Goal: Task Accomplishment & Management: Manage account settings

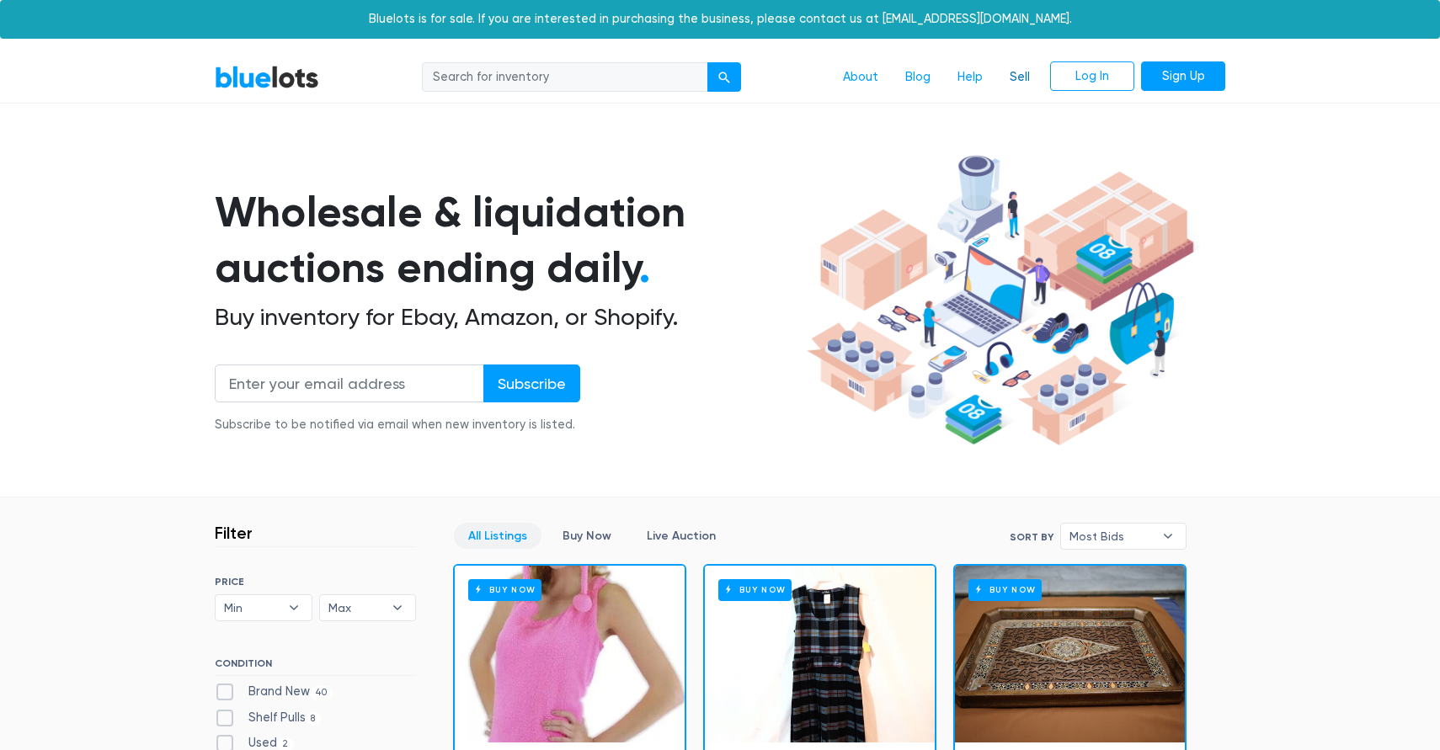
click at [1017, 82] on link "Sell" at bounding box center [1019, 77] width 47 height 32
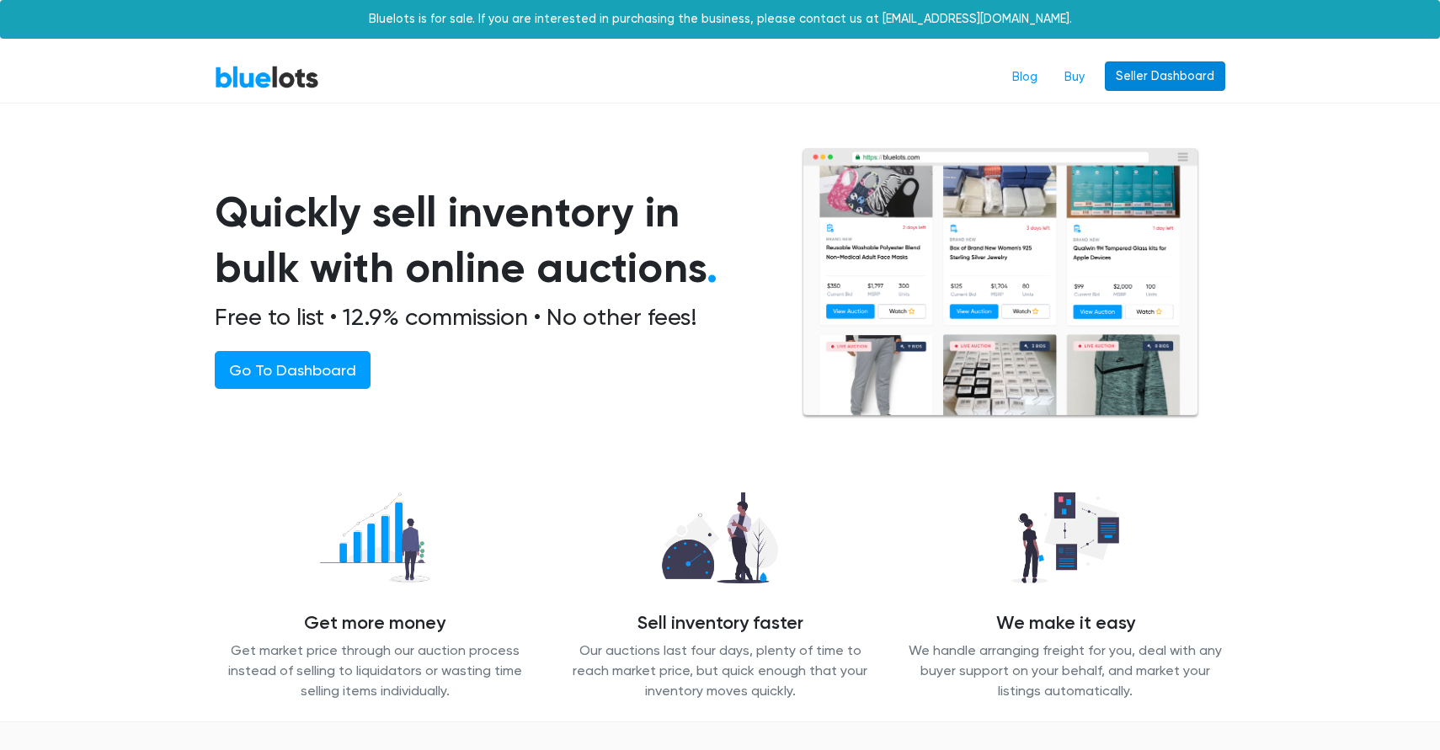
click at [1215, 73] on link "Seller Dashboard" at bounding box center [1165, 76] width 120 height 30
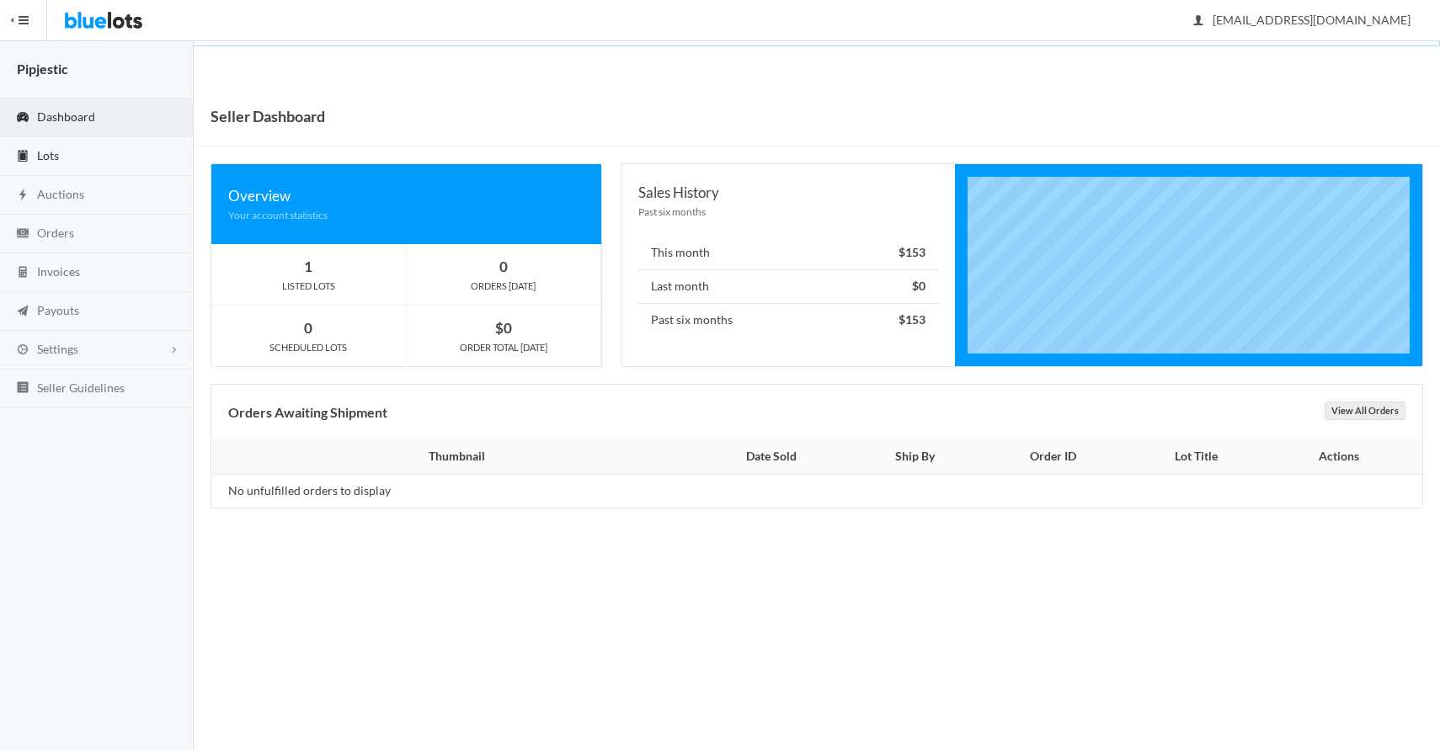
click at [108, 150] on link "Lots" at bounding box center [97, 156] width 194 height 39
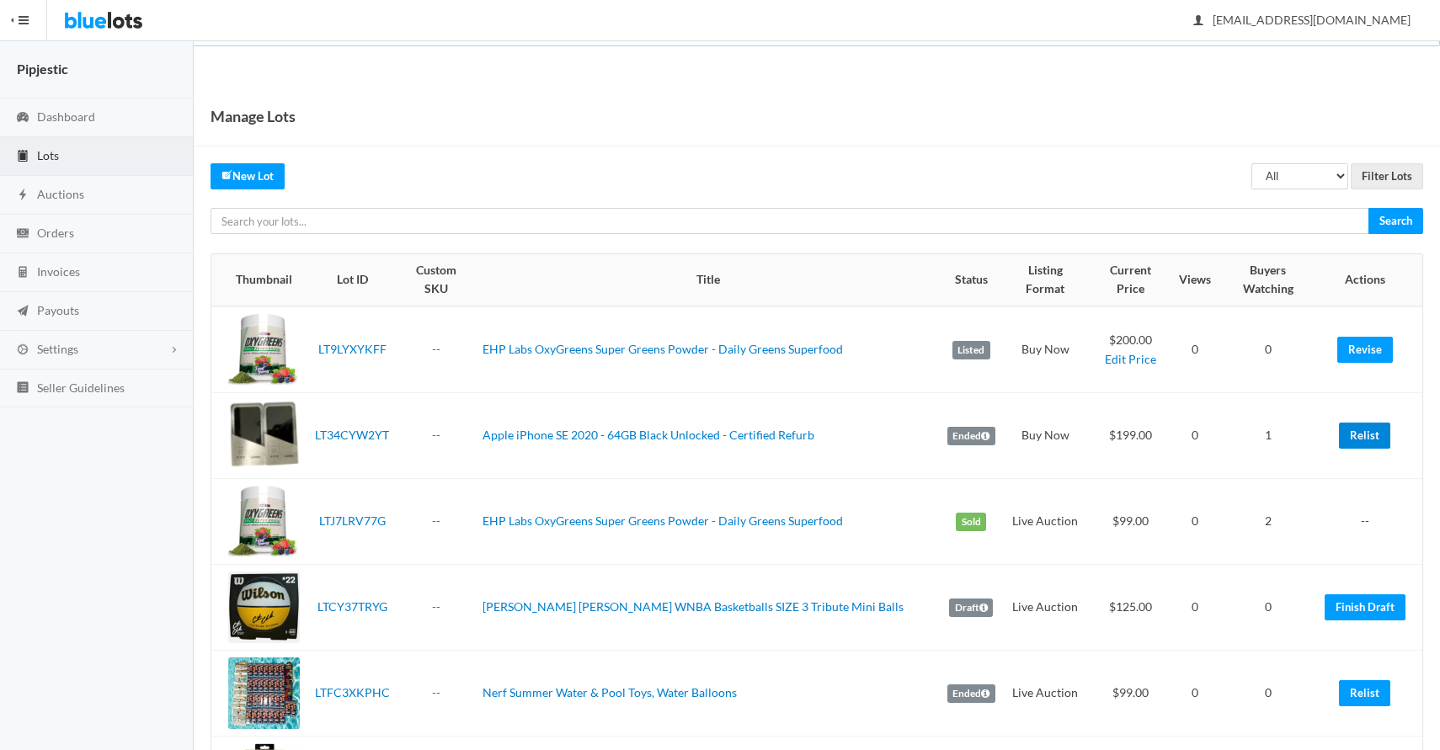
click at [1353, 423] on link "Relist" at bounding box center [1364, 436] width 51 height 26
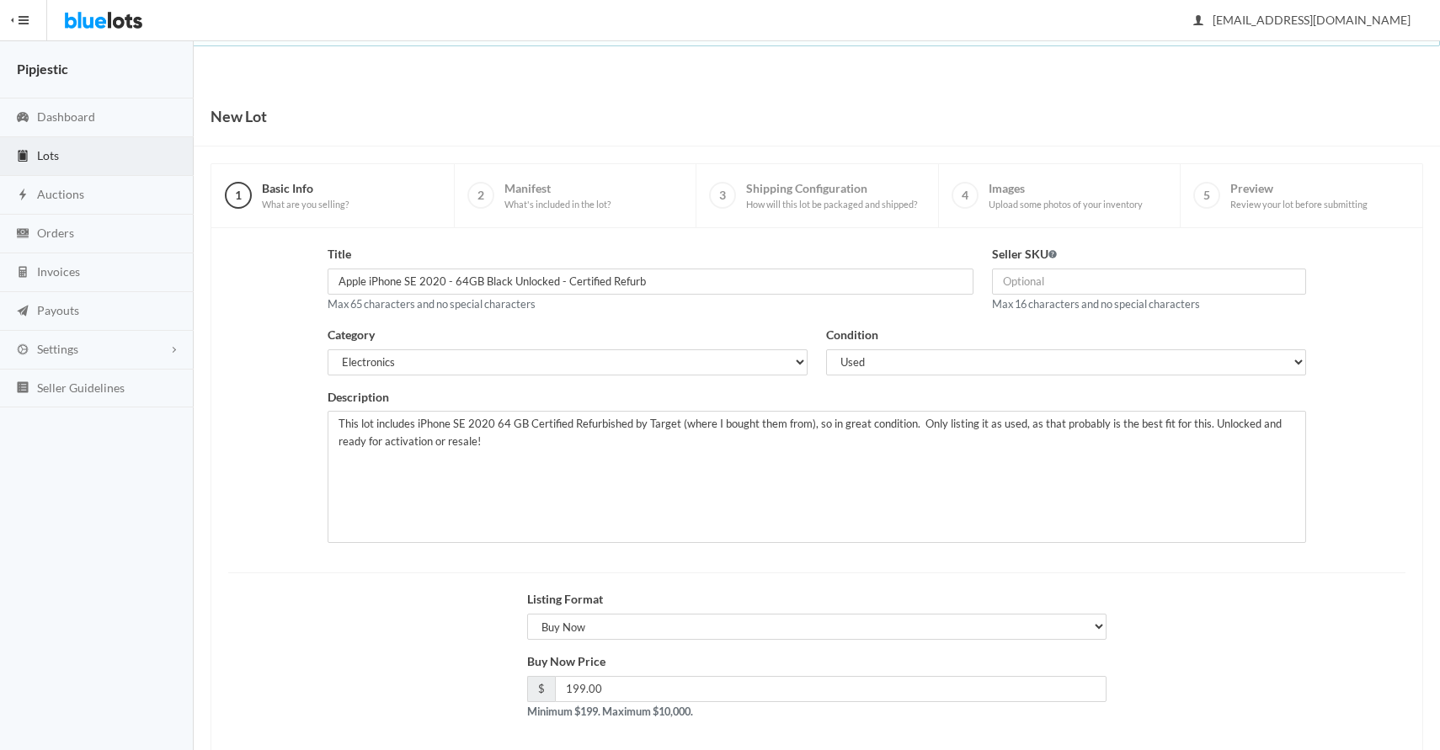
scroll to position [81, 0]
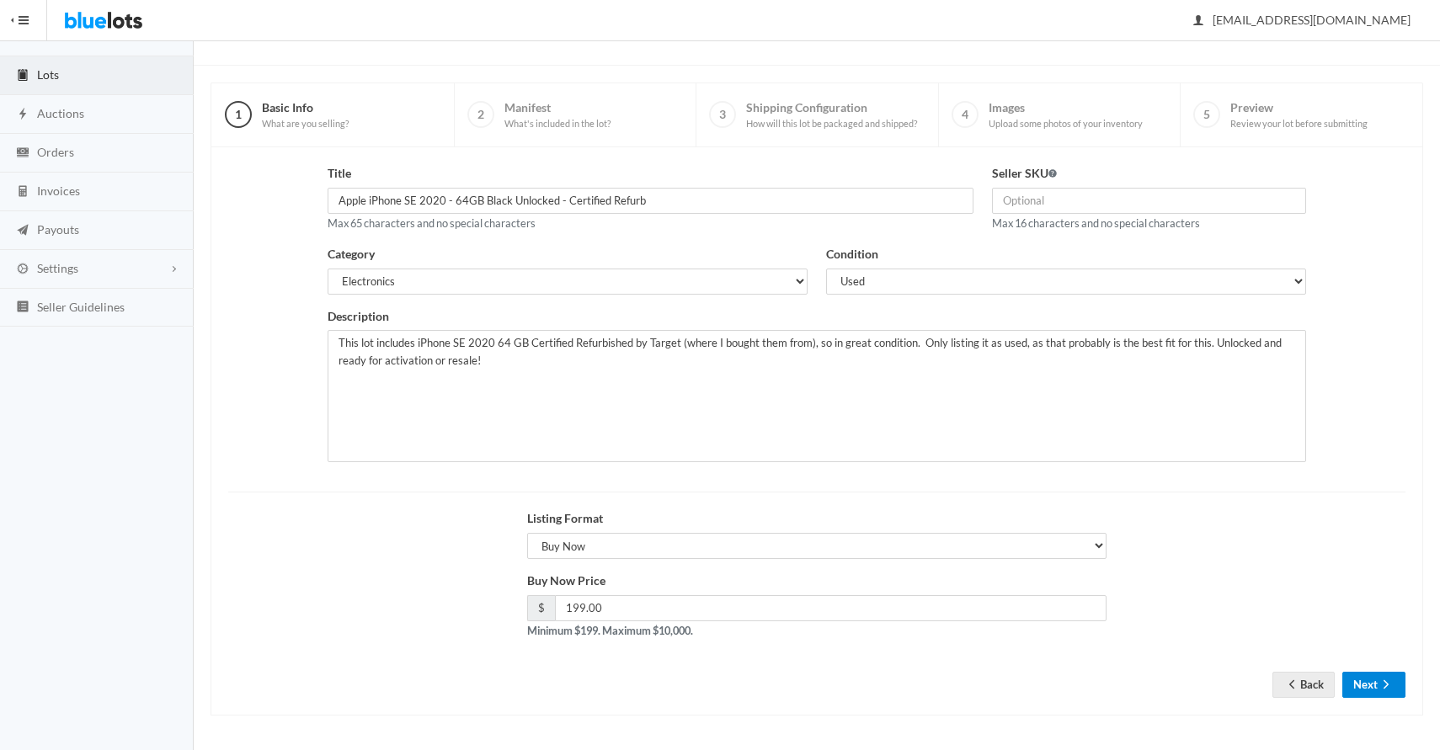
click at [1392, 685] on icon "arrow forward" at bounding box center [1386, 684] width 17 height 13
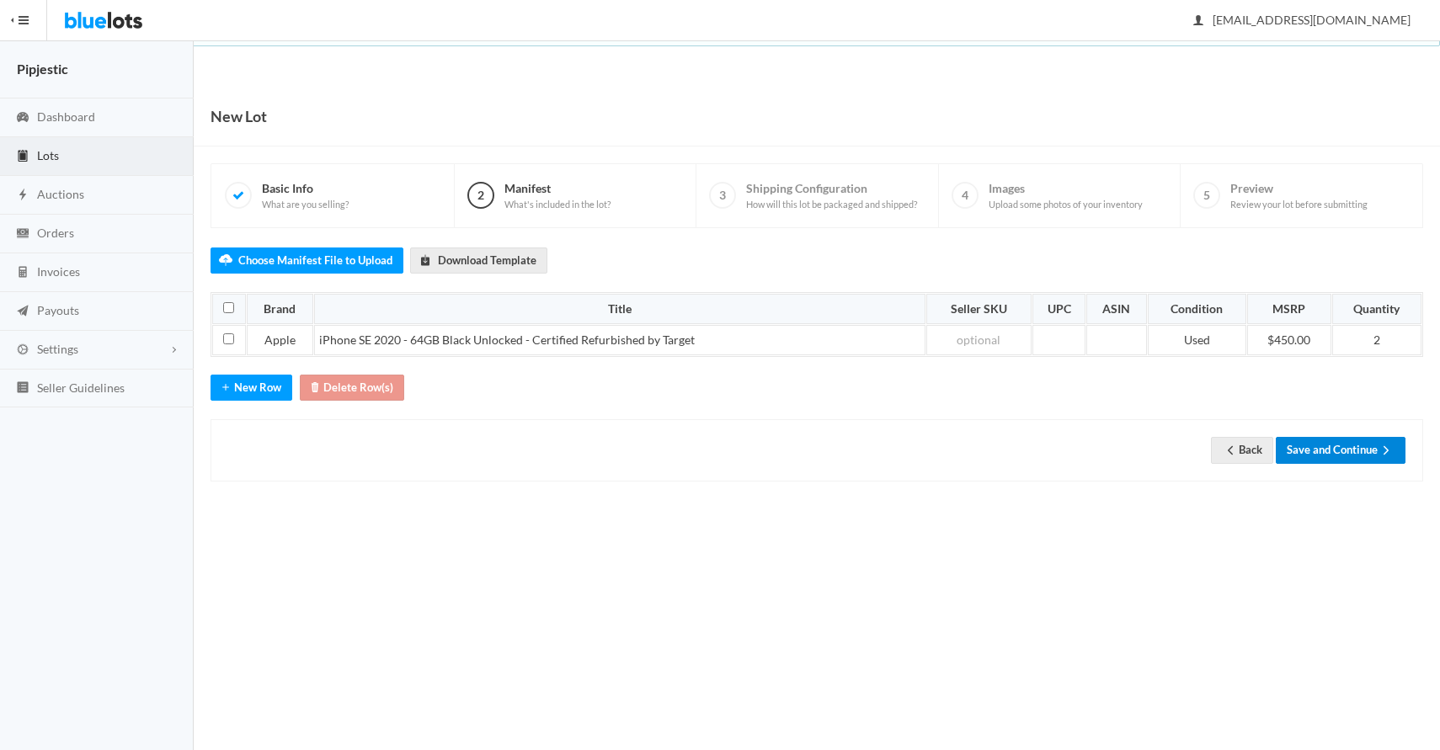
click at [1355, 458] on button "Save and Continue" at bounding box center [1341, 450] width 130 height 26
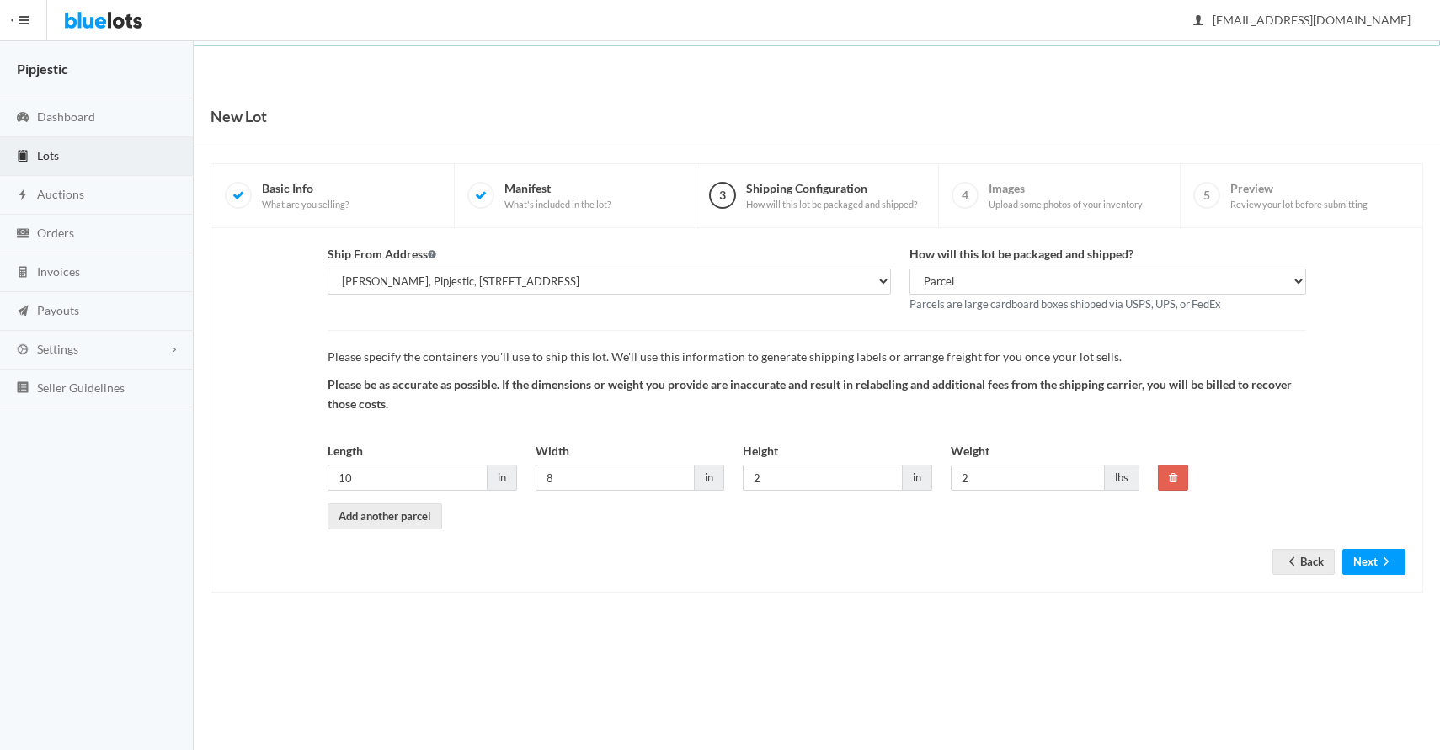
click at [1410, 563] on div "Ship From Address [PERSON_NAME], Pipjestic, [STREET_ADDRESS] How will this lot …" at bounding box center [817, 410] width 1213 height 365
click at [1400, 563] on button "Next" at bounding box center [1374, 562] width 63 height 26
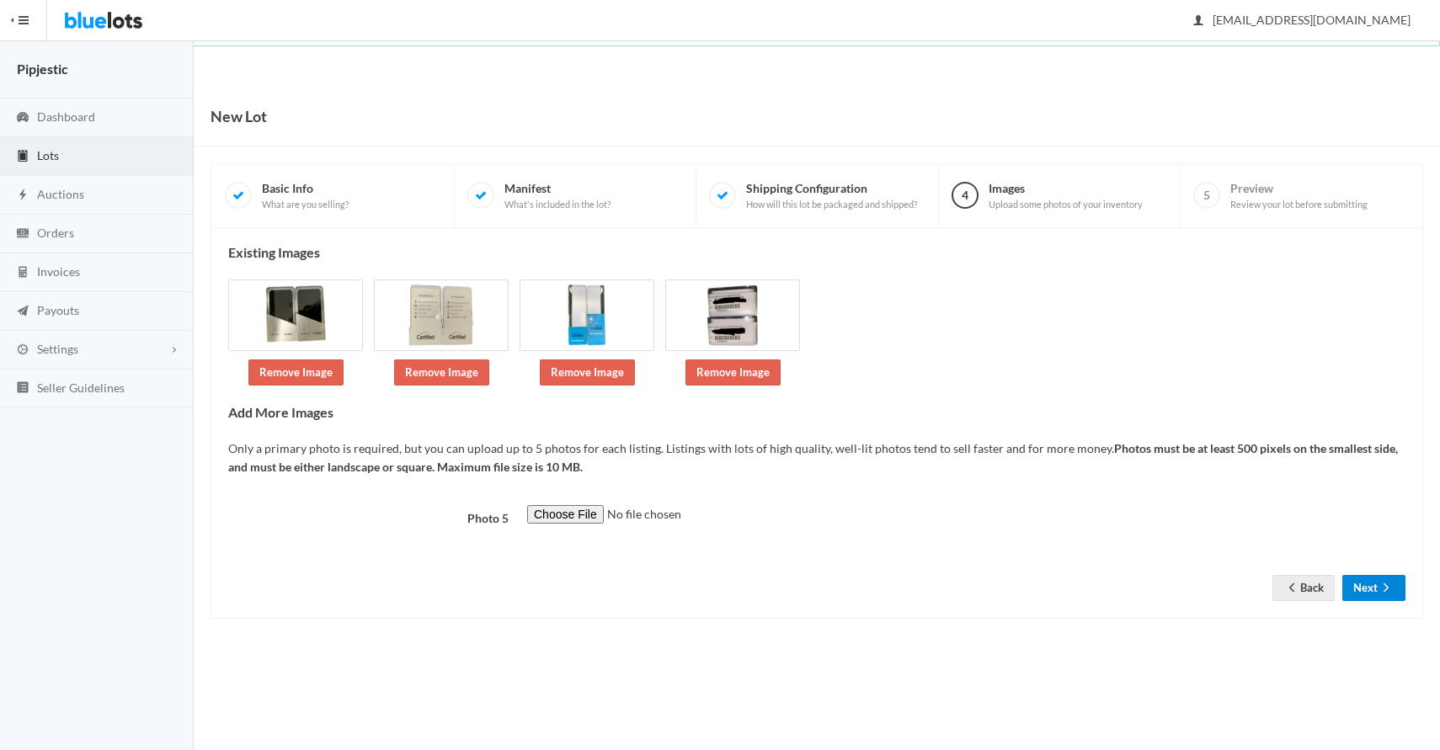
click at [1381, 588] on icon "arrow forward" at bounding box center [1386, 587] width 17 height 13
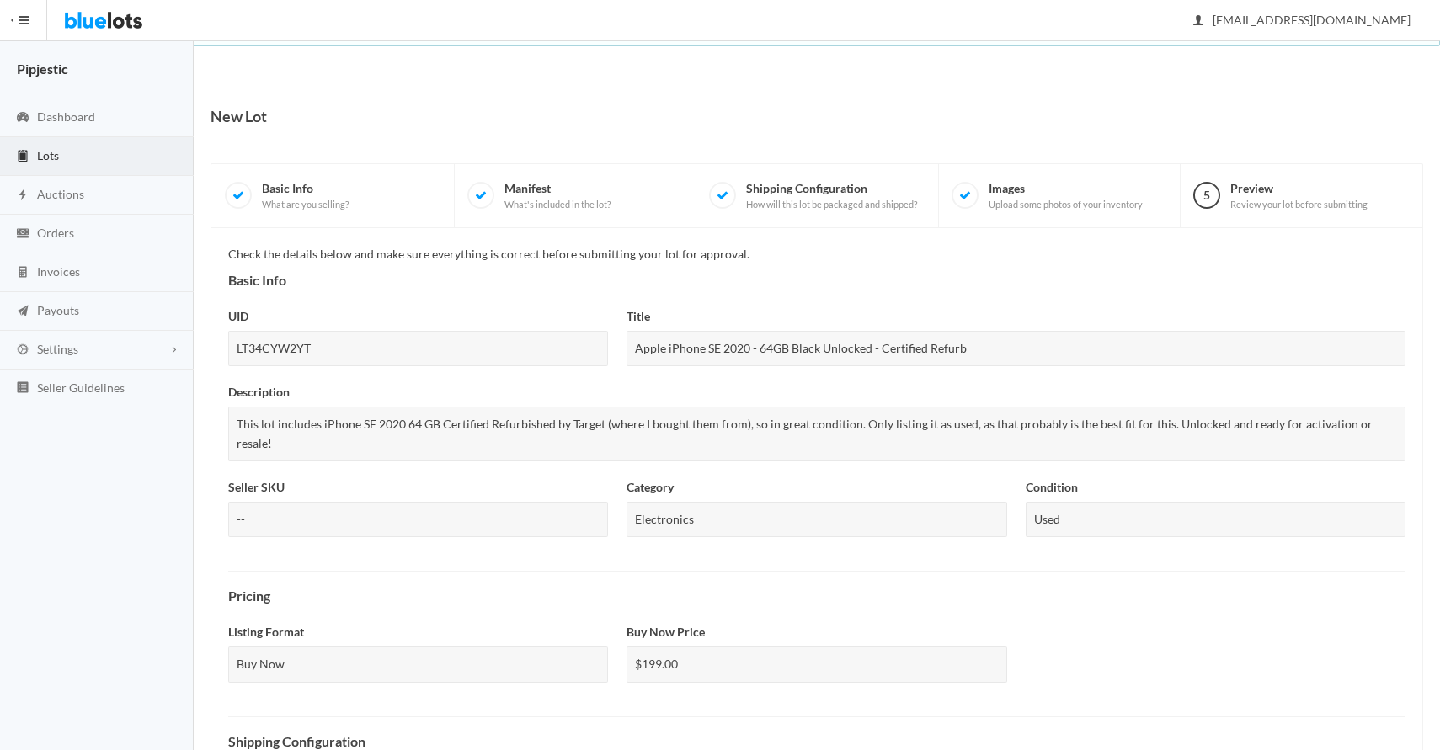
click at [1376, 589] on h4 "Pricing" at bounding box center [817, 596] width 1178 height 15
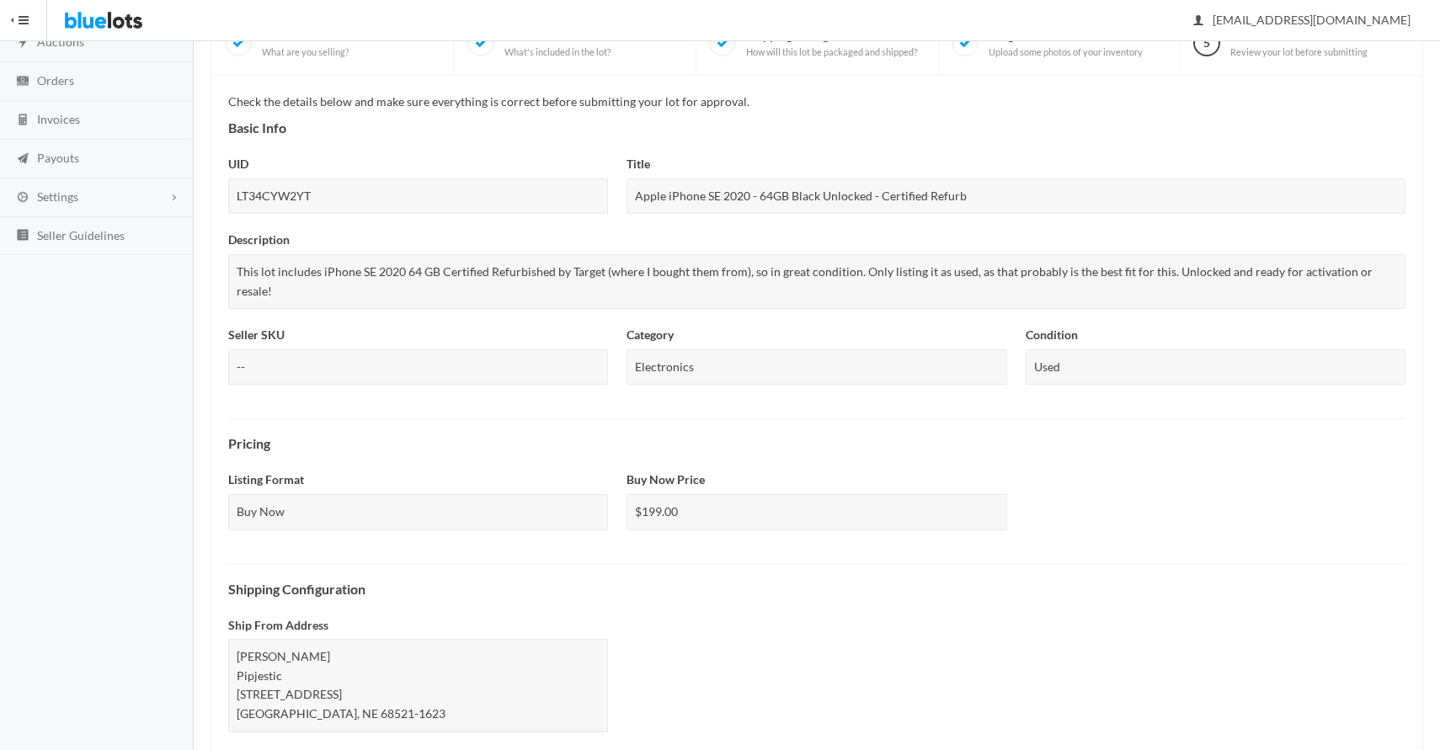
scroll to position [419, 0]
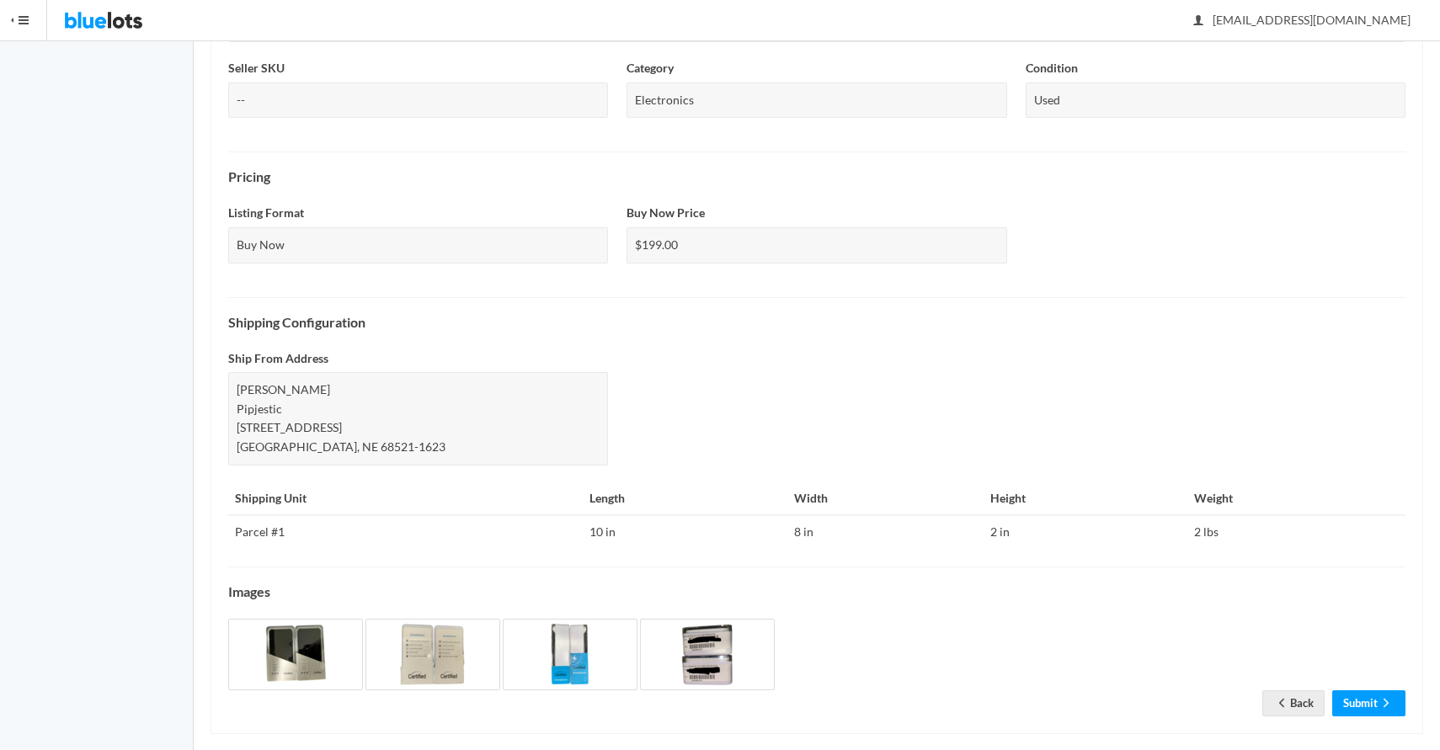
click at [1371, 717] on div "New Lot 1 Basic Info What are you selling? 2 Manifest What's included in the lo…" at bounding box center [817, 218] width 1247 height 1102
click at [1371, 691] on link "Submit" at bounding box center [1368, 704] width 73 height 26
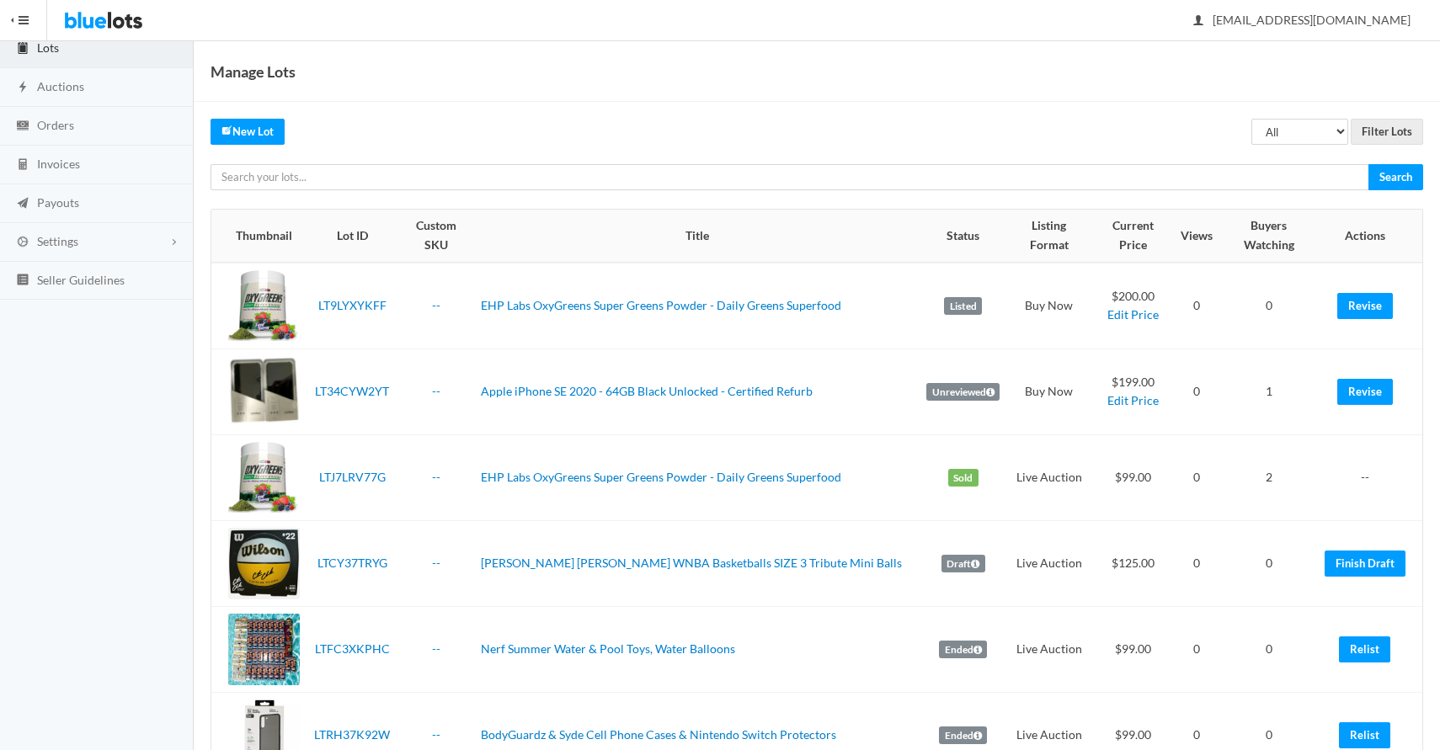
scroll to position [116, 0]
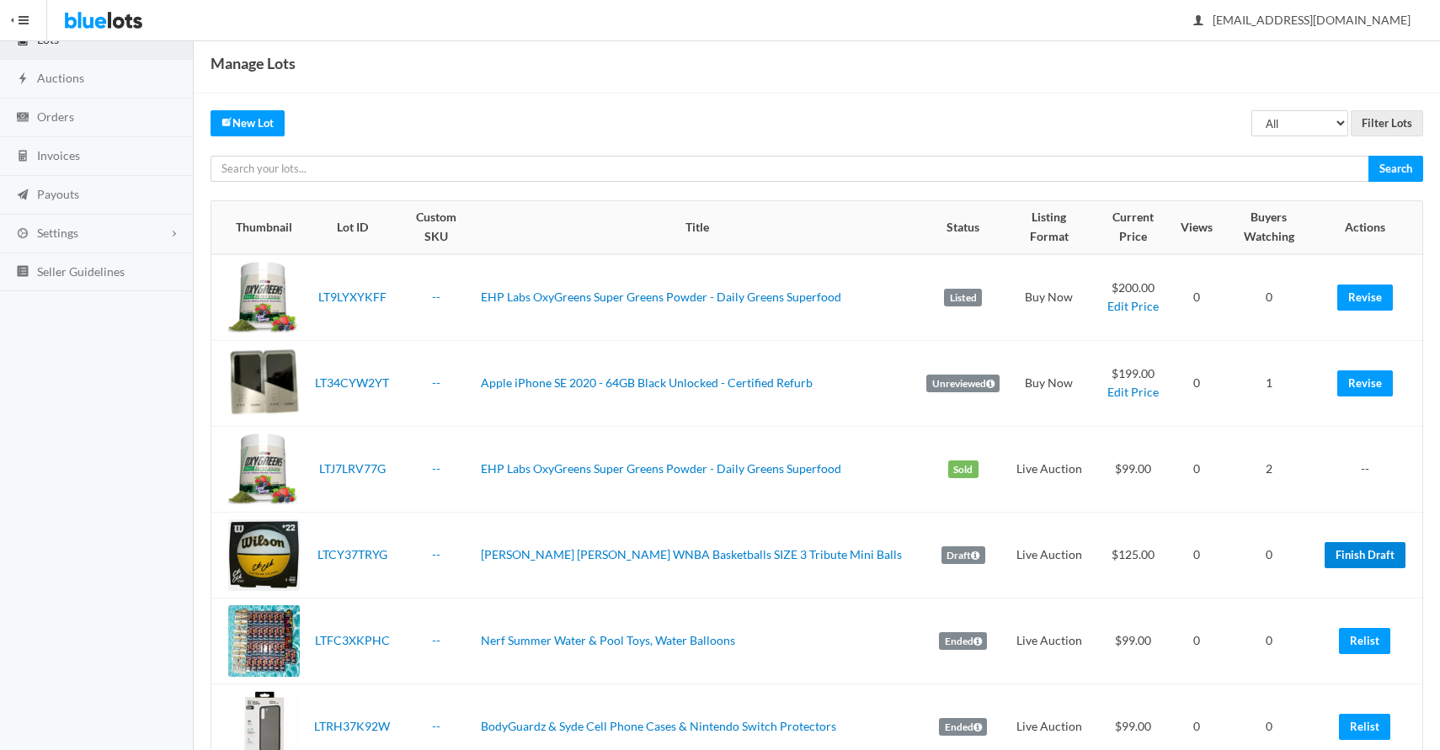
click at [1366, 545] on link "Finish Draft" at bounding box center [1365, 555] width 81 height 26
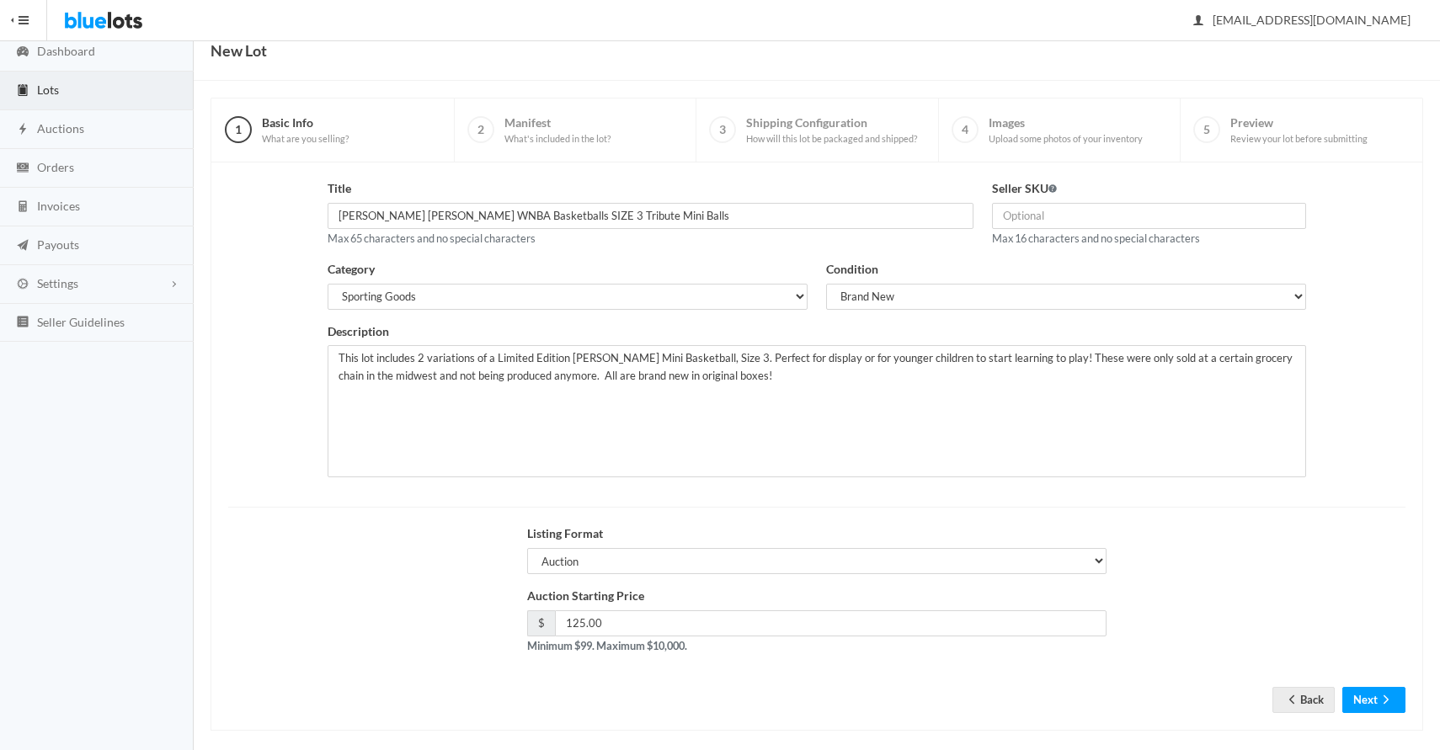
scroll to position [81, 0]
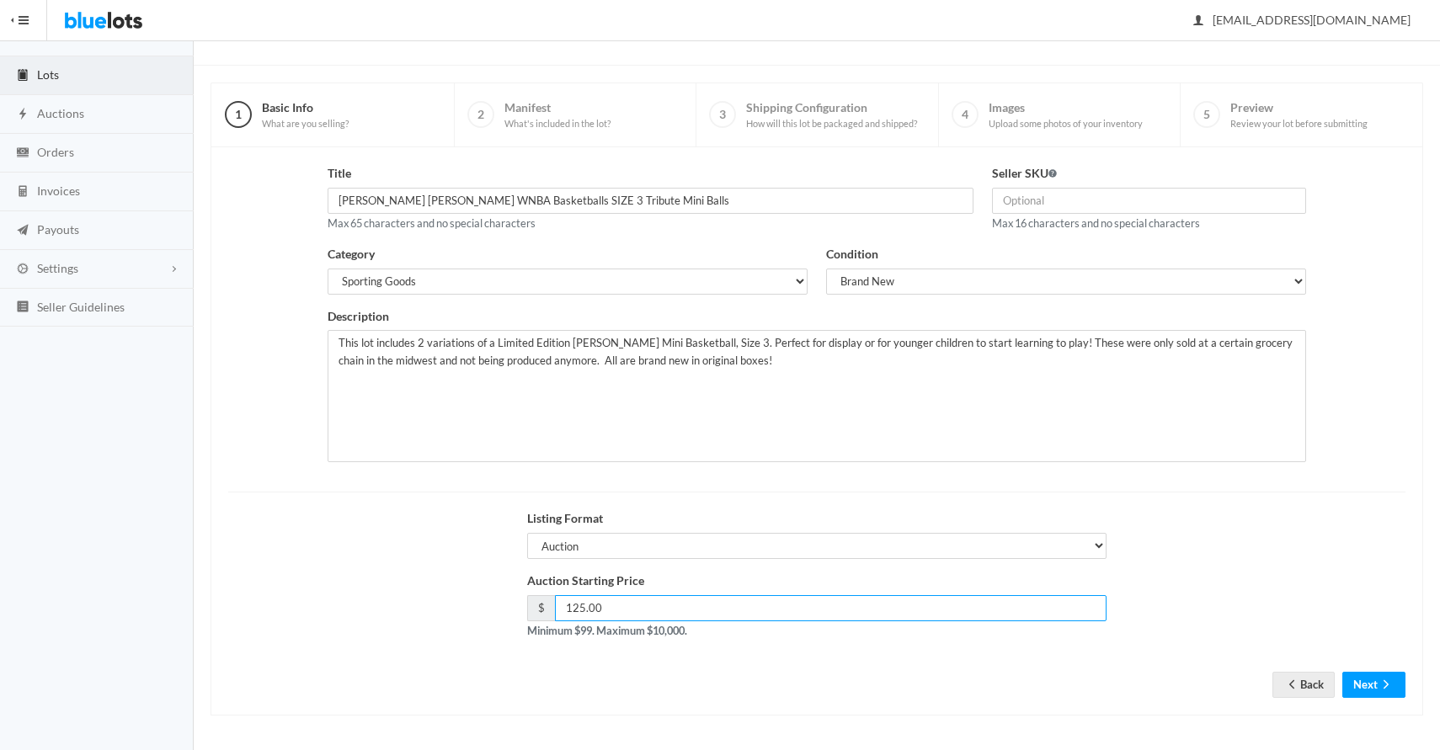
click at [820, 614] on input "125.00" at bounding box center [831, 608] width 552 height 26
type input "99"
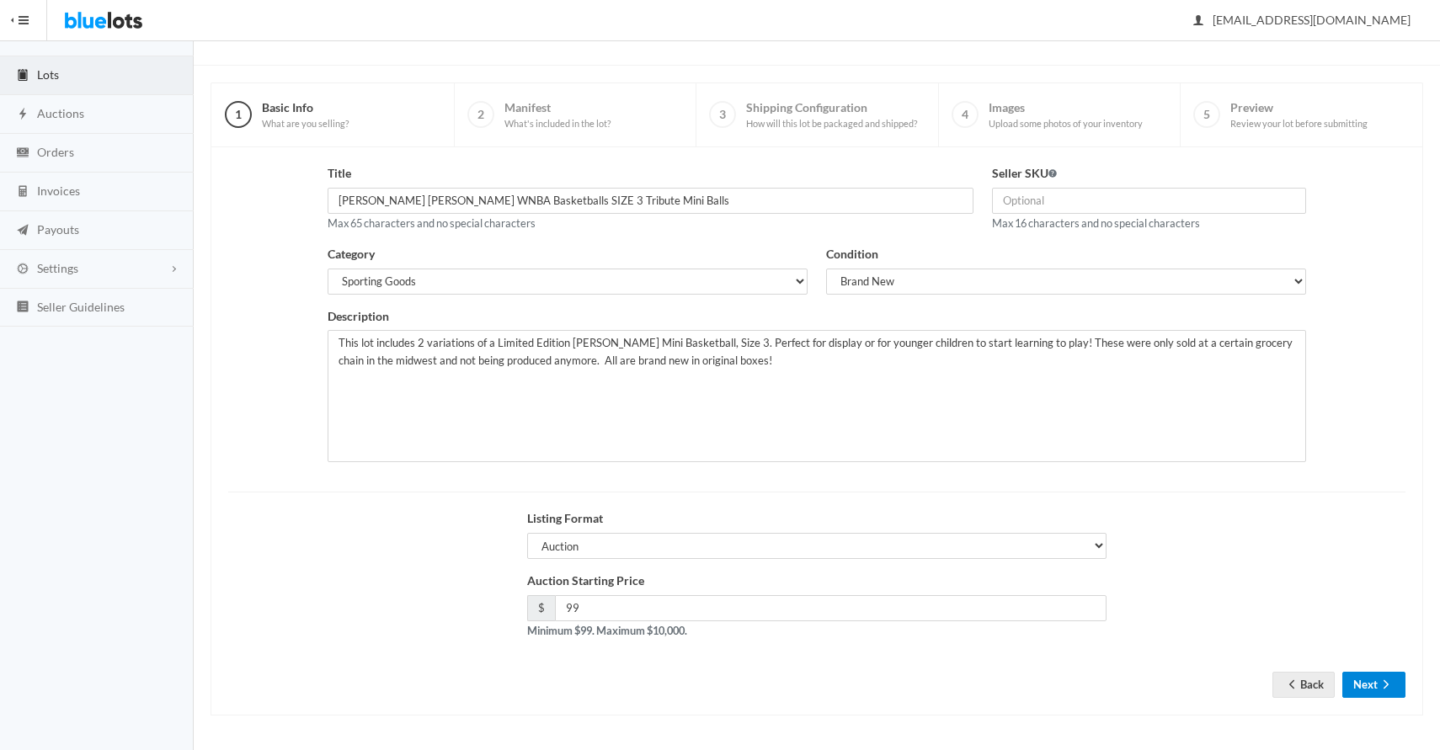
click at [1391, 693] on ion-icon "arrow forward" at bounding box center [1386, 686] width 17 height 16
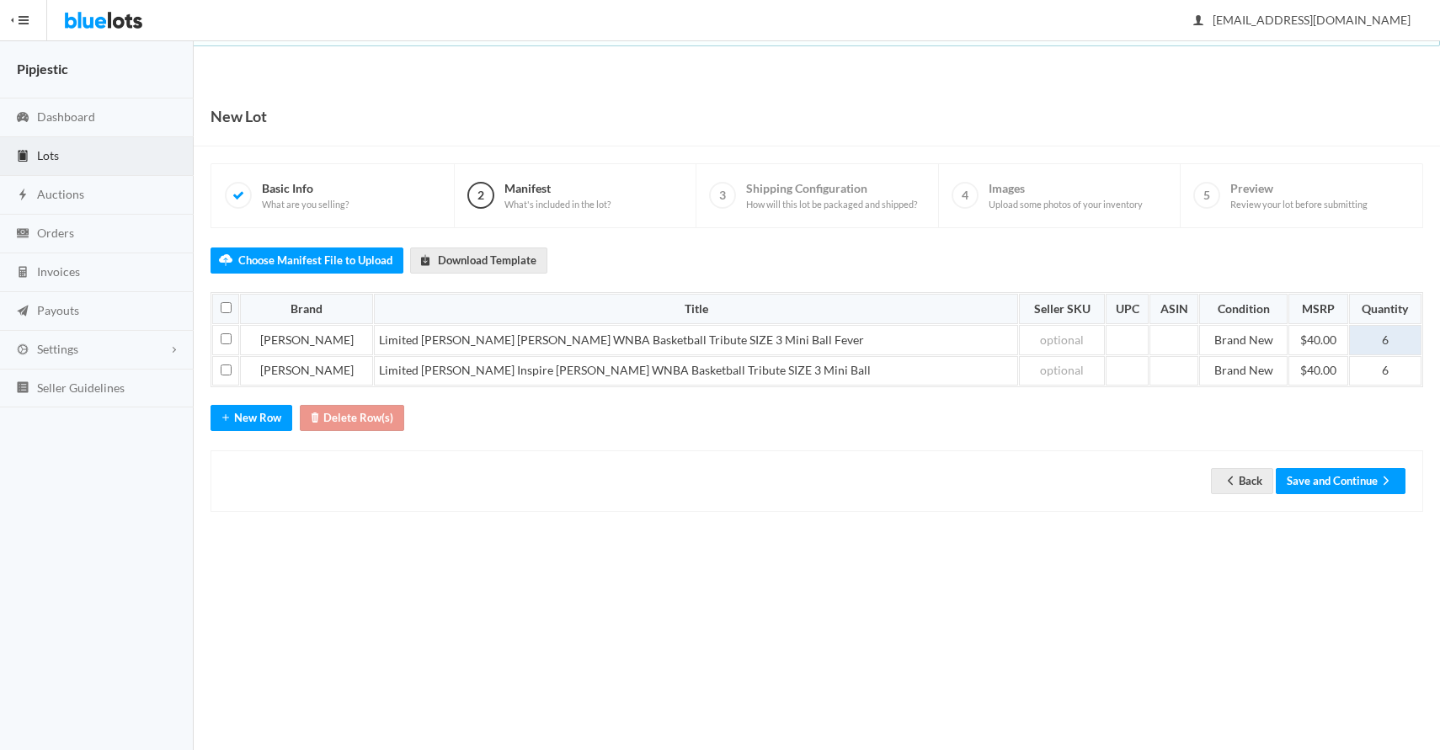
click at [1381, 328] on td "6" at bounding box center [1385, 340] width 72 height 30
click at [1314, 472] on button "Save and Continue" at bounding box center [1341, 481] width 130 height 26
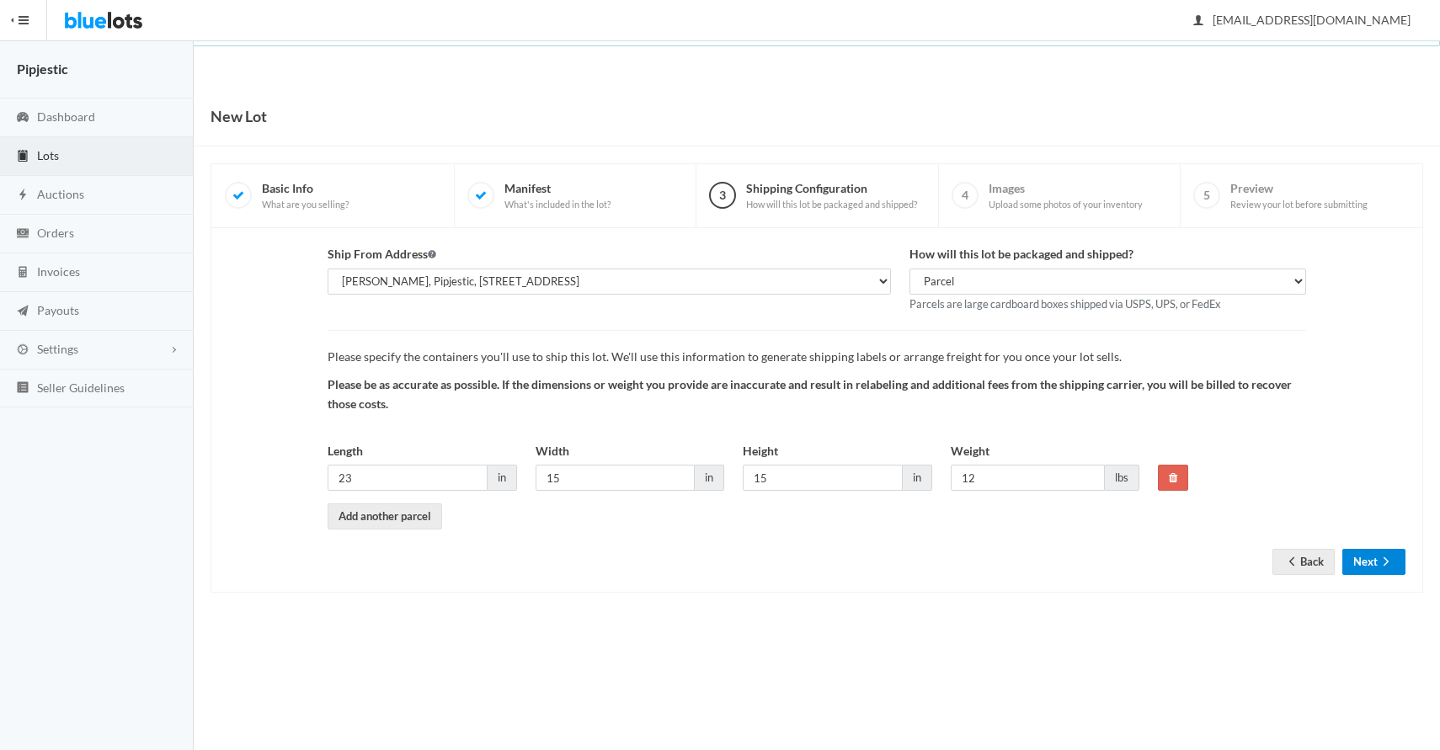
click at [1391, 570] on ion-icon "arrow forward" at bounding box center [1386, 563] width 17 height 16
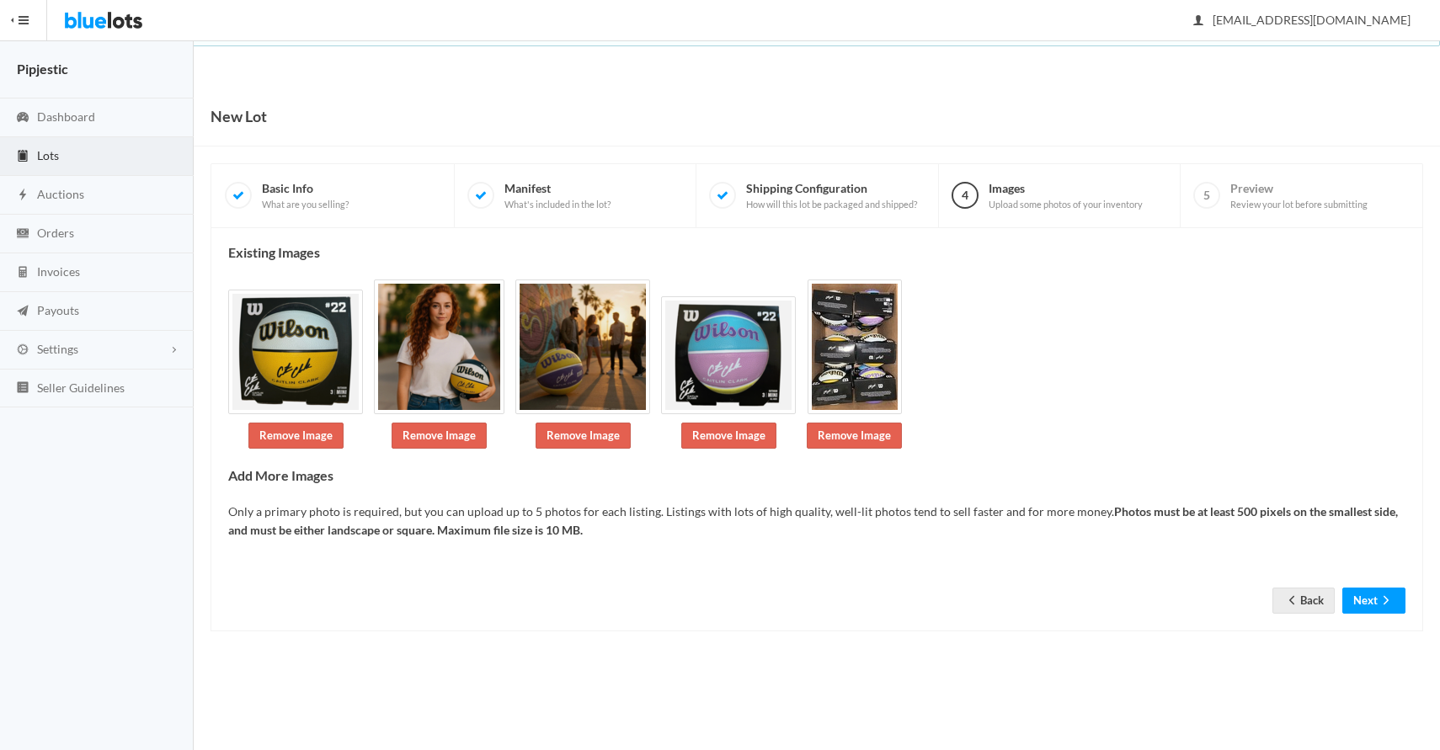
click at [1402, 617] on div "Existing Images Remove Image Remove Image Remove Image Remove Image Remove Imag…" at bounding box center [817, 429] width 1213 height 403
click at [1386, 606] on icon "arrow forward" at bounding box center [1386, 600] width 17 height 13
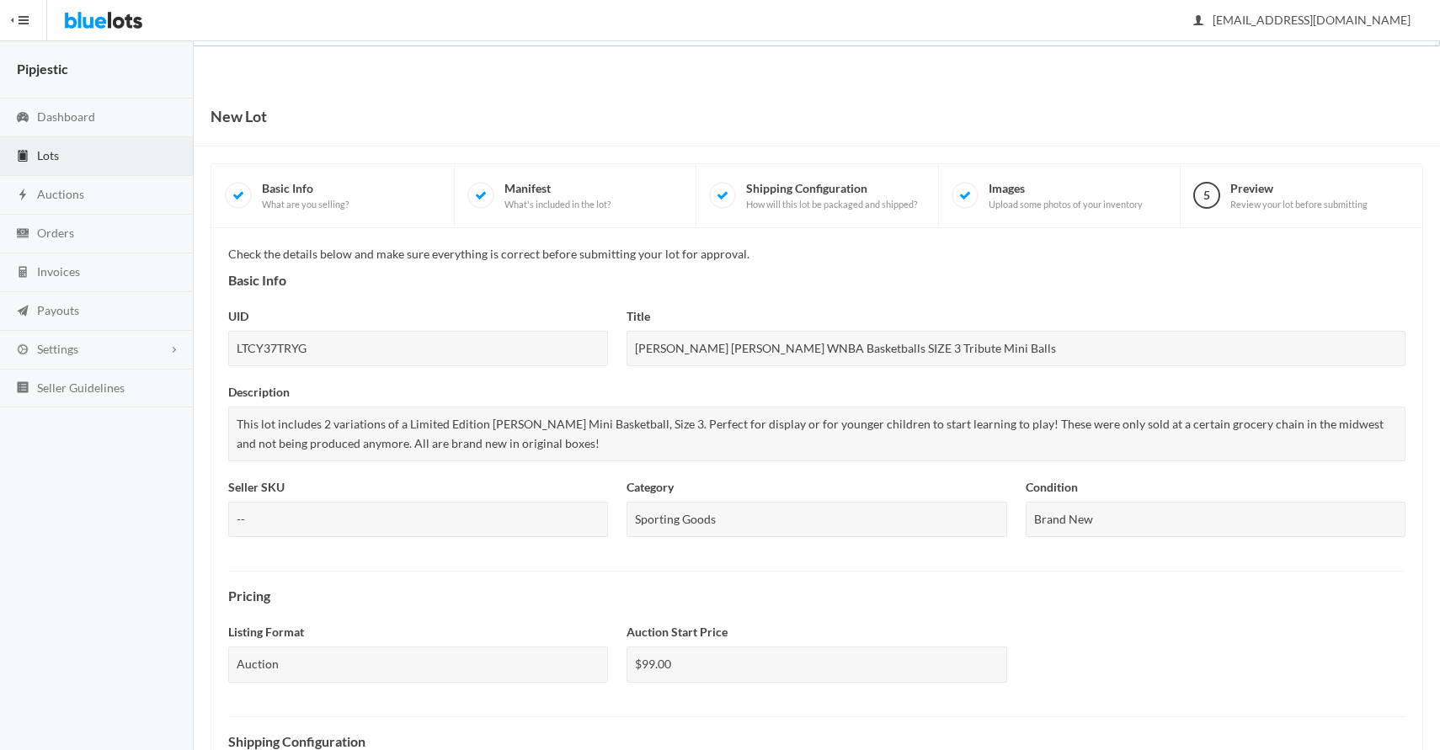
click at [1383, 605] on div "Check the details below and make sure everything is correct before submitting y…" at bounding box center [817, 722] width 1178 height 954
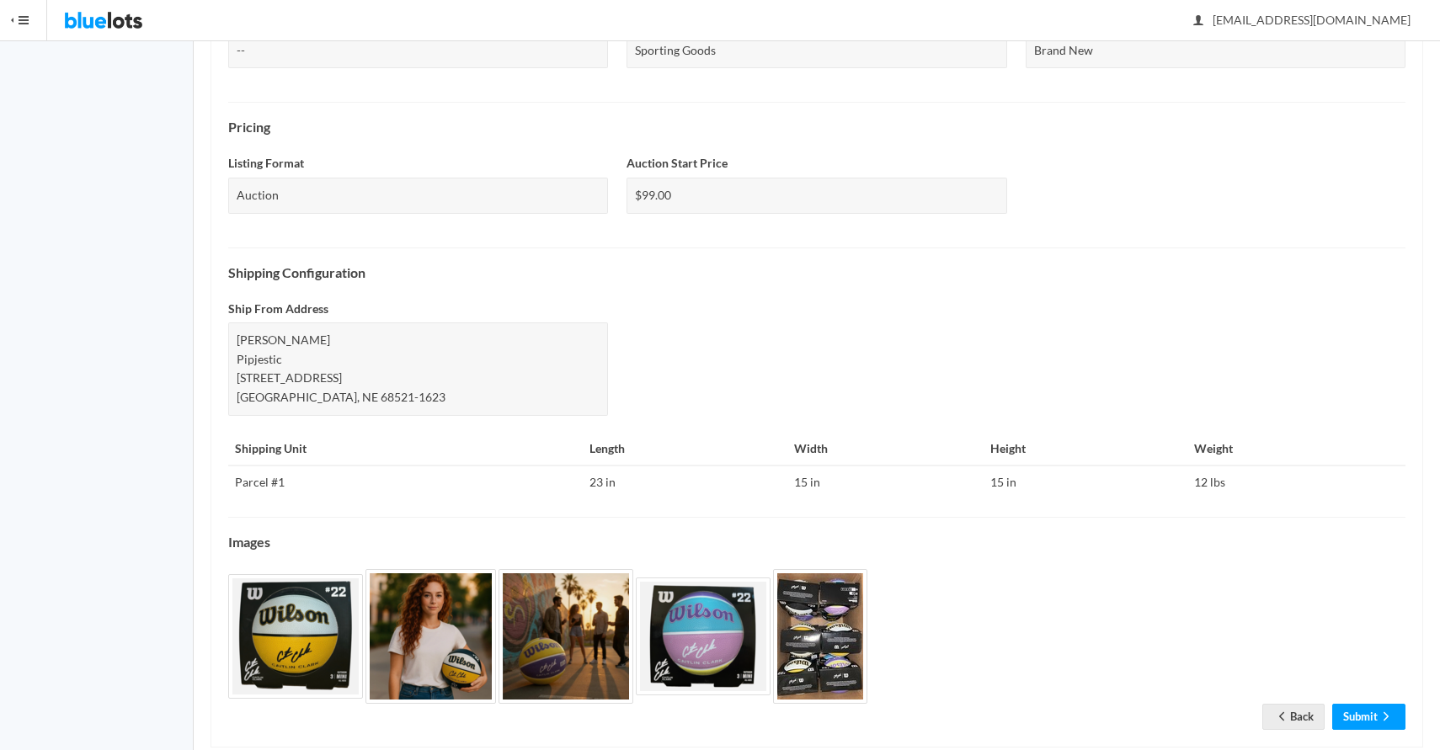
scroll to position [501, 0]
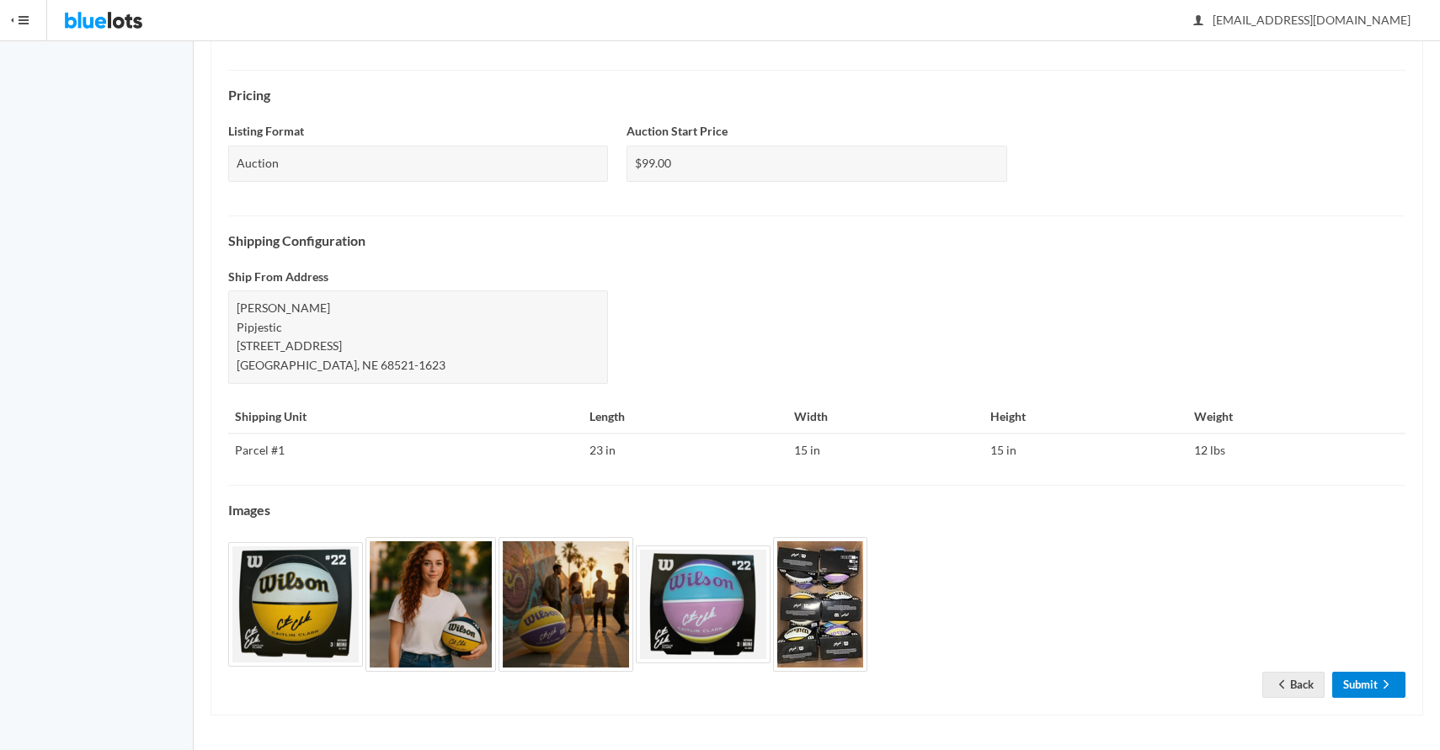
click at [1375, 686] on link "Submit" at bounding box center [1368, 685] width 73 height 26
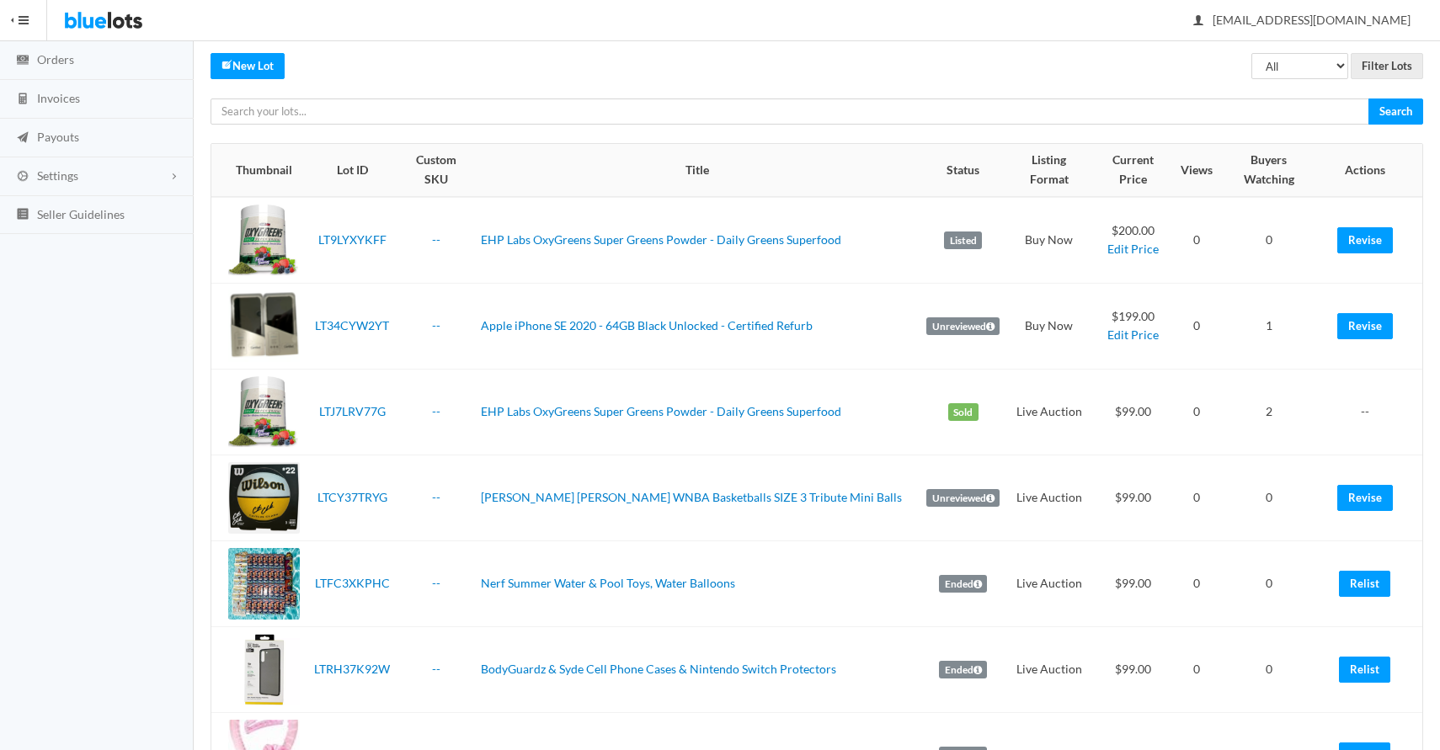
scroll to position [168, 0]
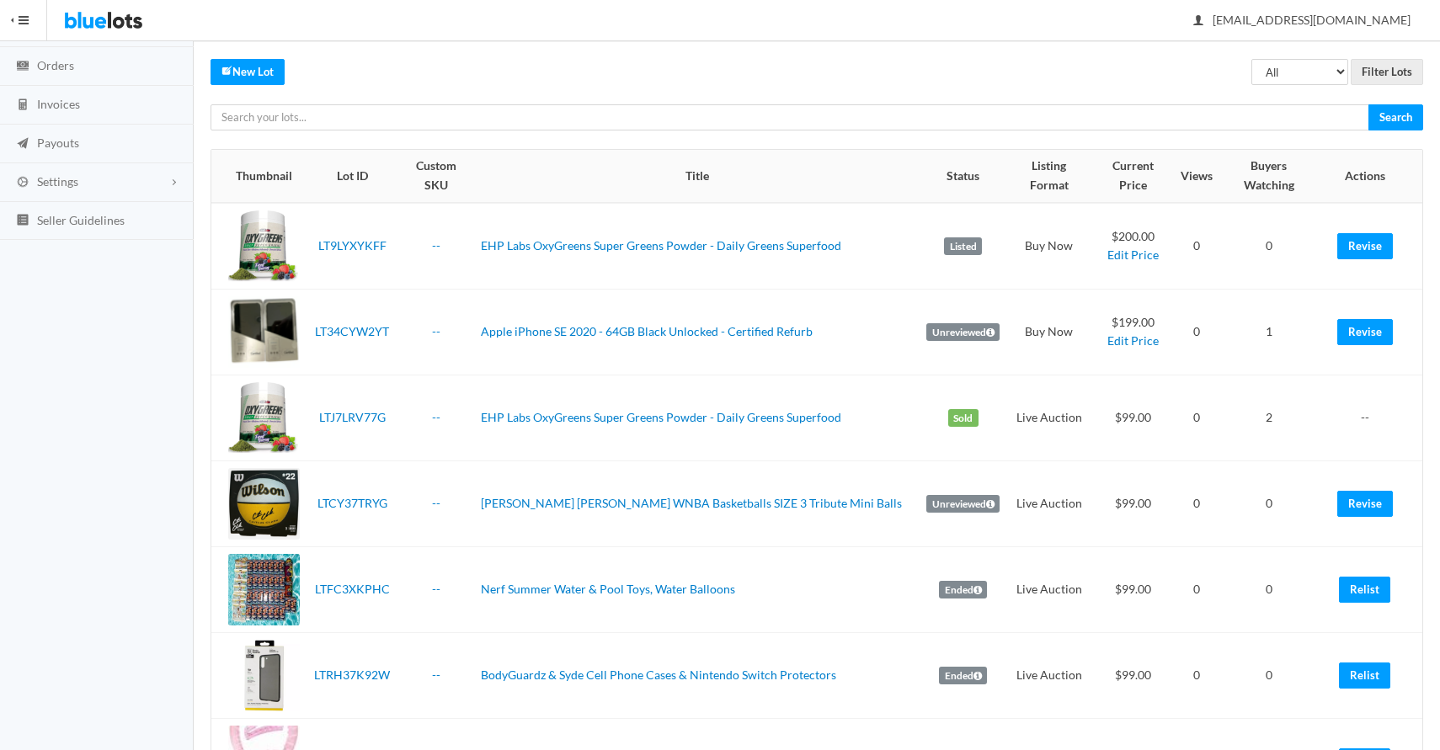
click at [1375, 600] on td "Relist" at bounding box center [1370, 590] width 104 height 86
click at [1370, 579] on link "Relist" at bounding box center [1364, 590] width 51 height 26
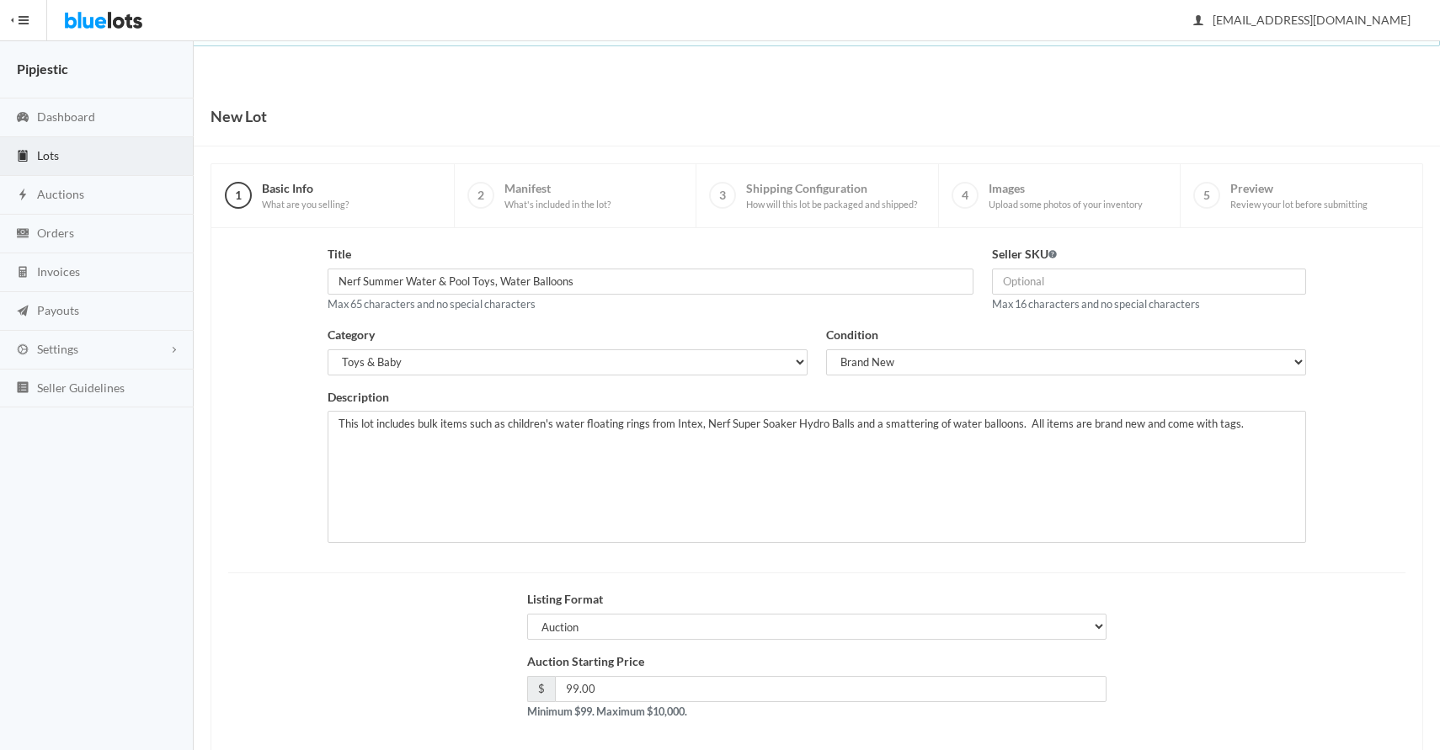
scroll to position [81, 0]
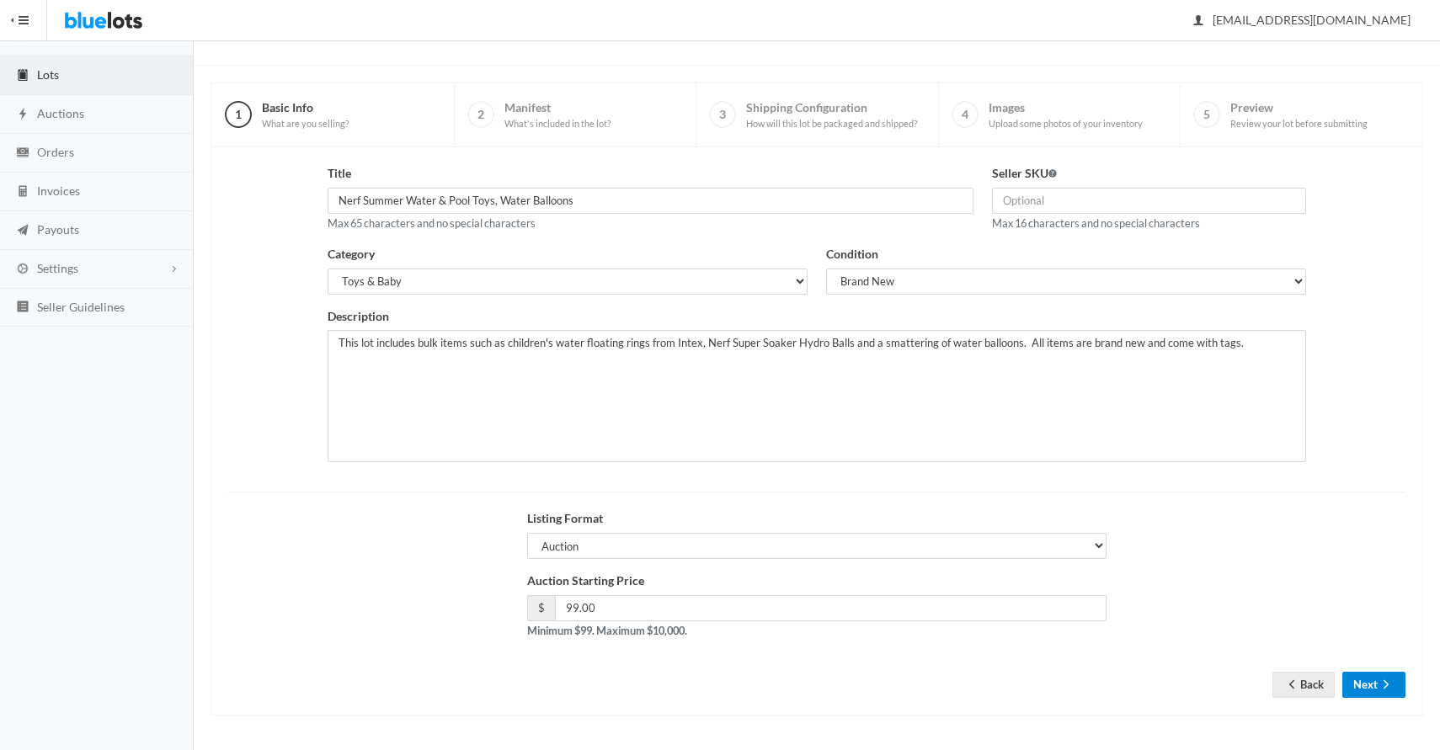
click at [1349, 678] on button "Next" at bounding box center [1374, 685] width 63 height 26
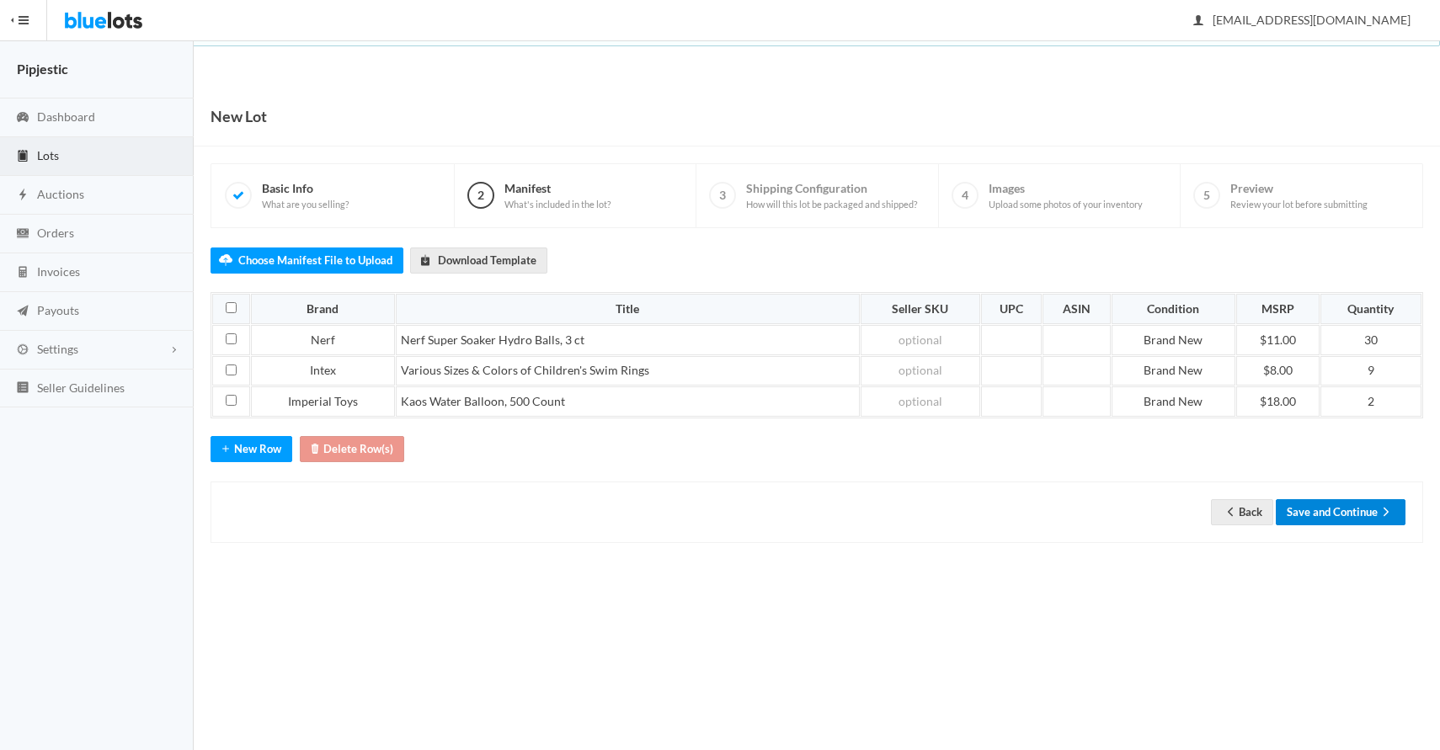
click at [1357, 514] on button "Save and Continue" at bounding box center [1341, 512] width 130 height 26
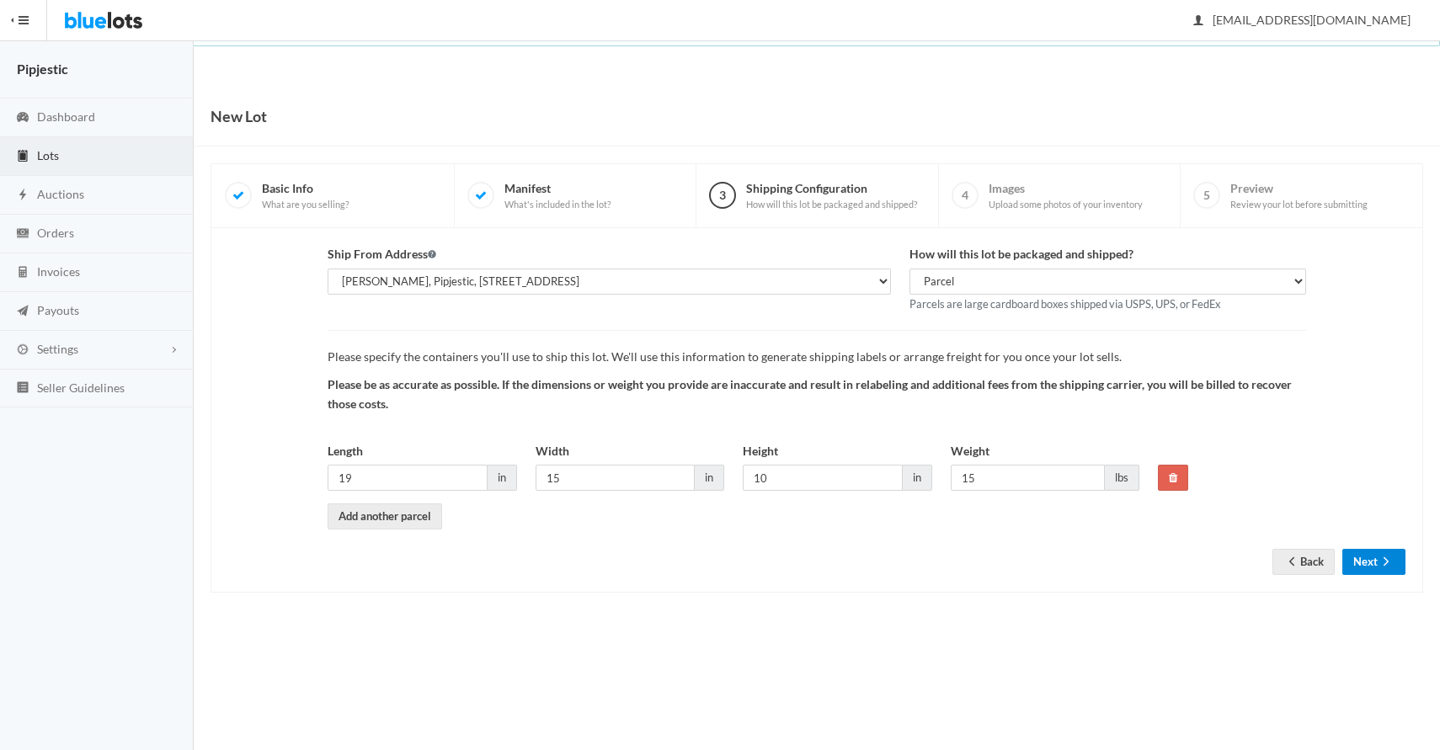
click at [1382, 568] on icon "arrow forward" at bounding box center [1386, 561] width 17 height 13
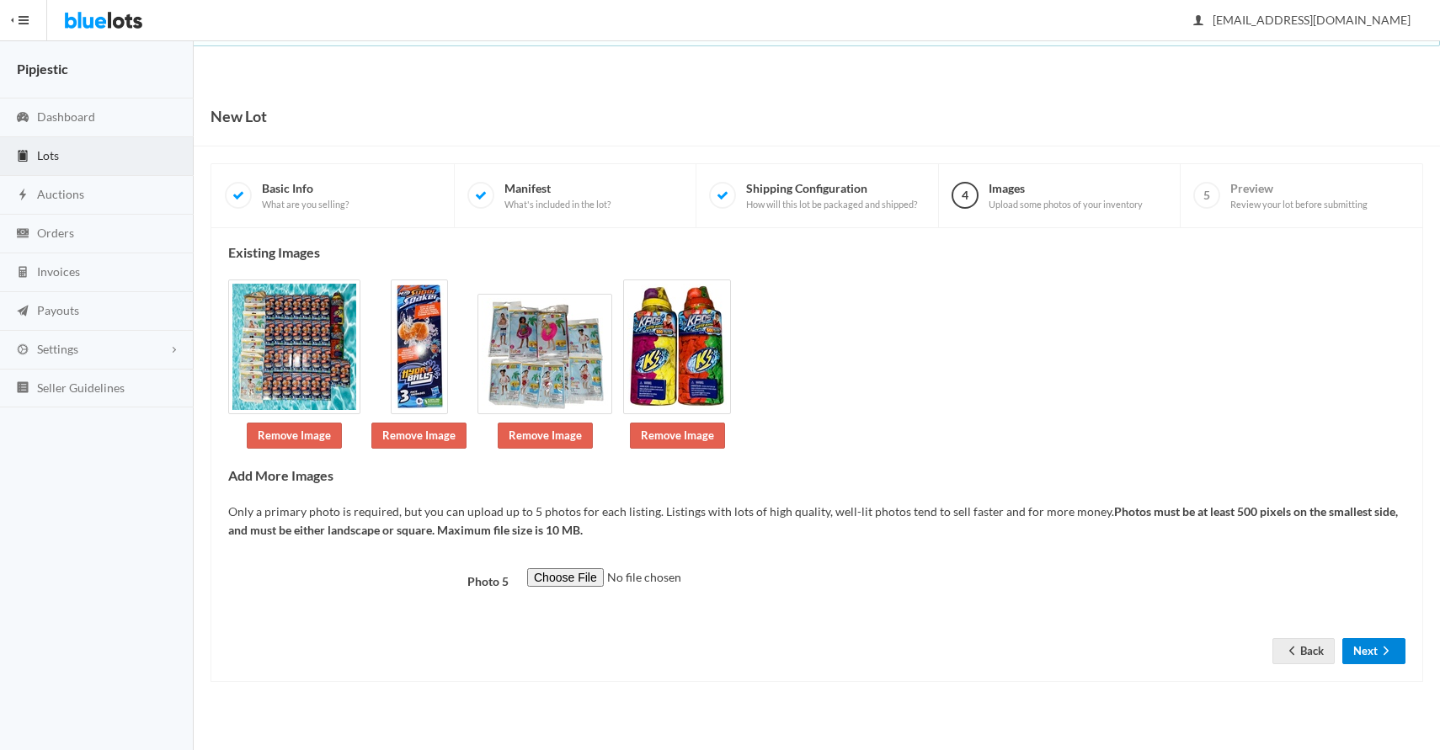
click at [1399, 659] on button "Next" at bounding box center [1374, 651] width 63 height 26
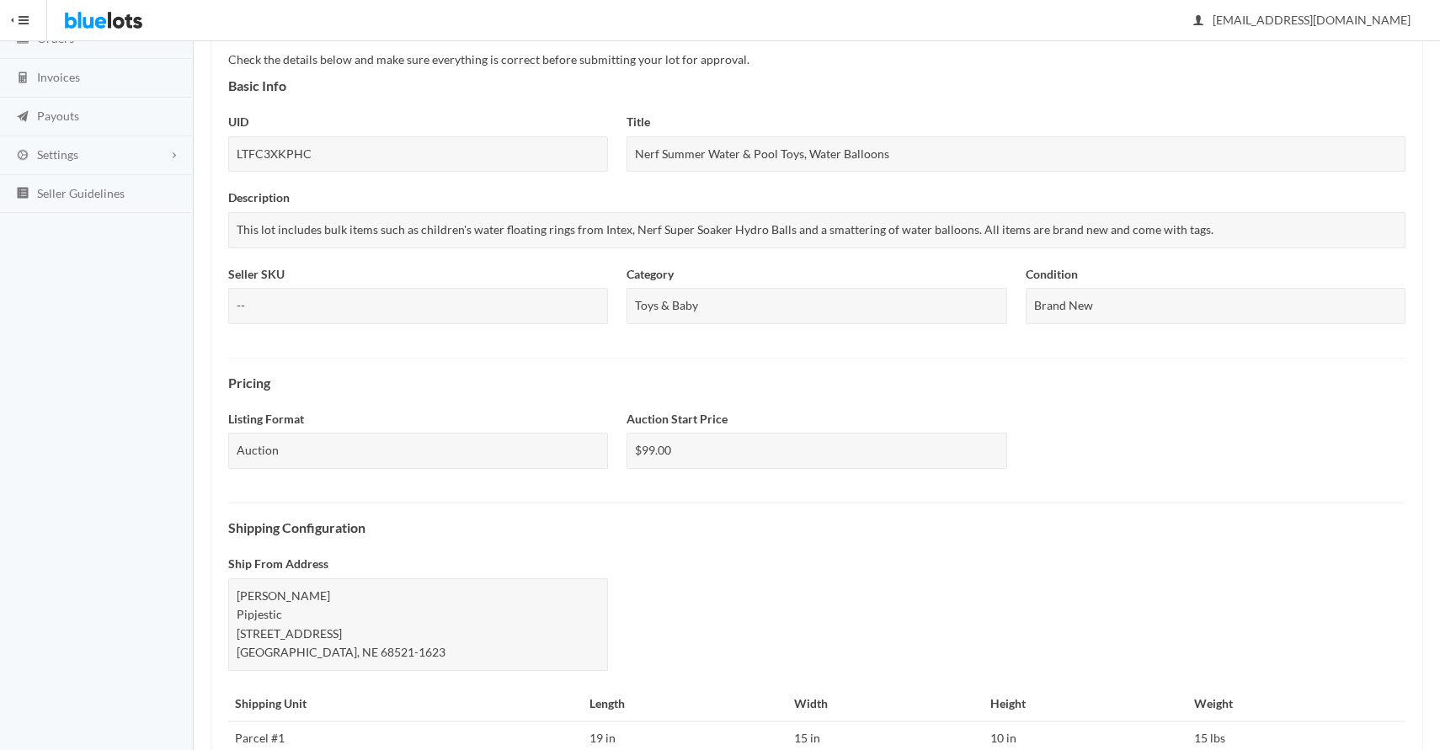
scroll to position [483, 0]
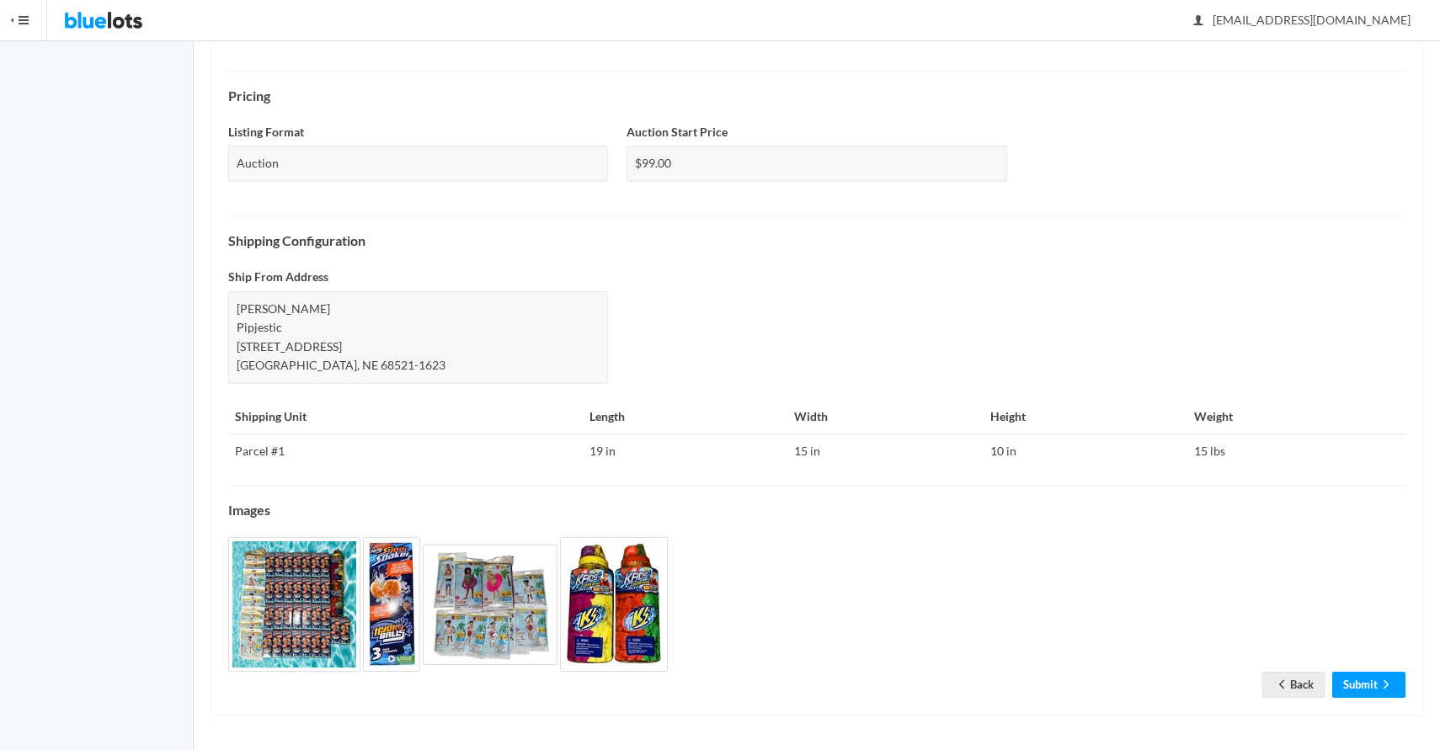
click at [1393, 699] on div "Check the details below and make sure everything is correct before submitting y…" at bounding box center [817, 230] width 1213 height 969
click at [1387, 686] on icon "arrow forward" at bounding box center [1386, 684] width 17 height 13
